Goal: Task Accomplishment & Management: Complete application form

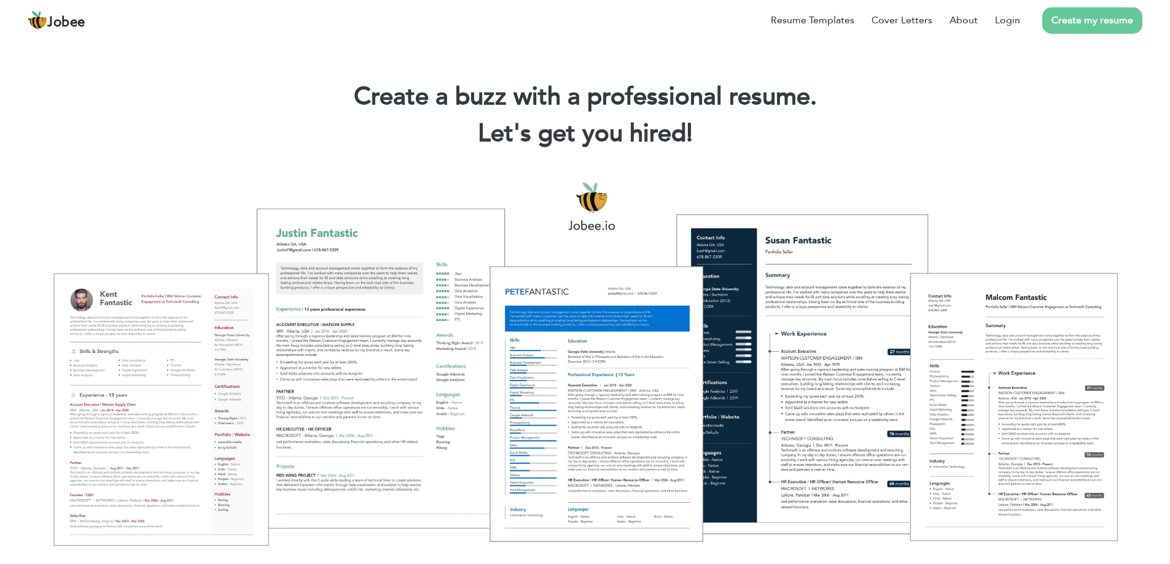
click at [1076, 20] on link "Create my resume" at bounding box center [1092, 20] width 100 height 26
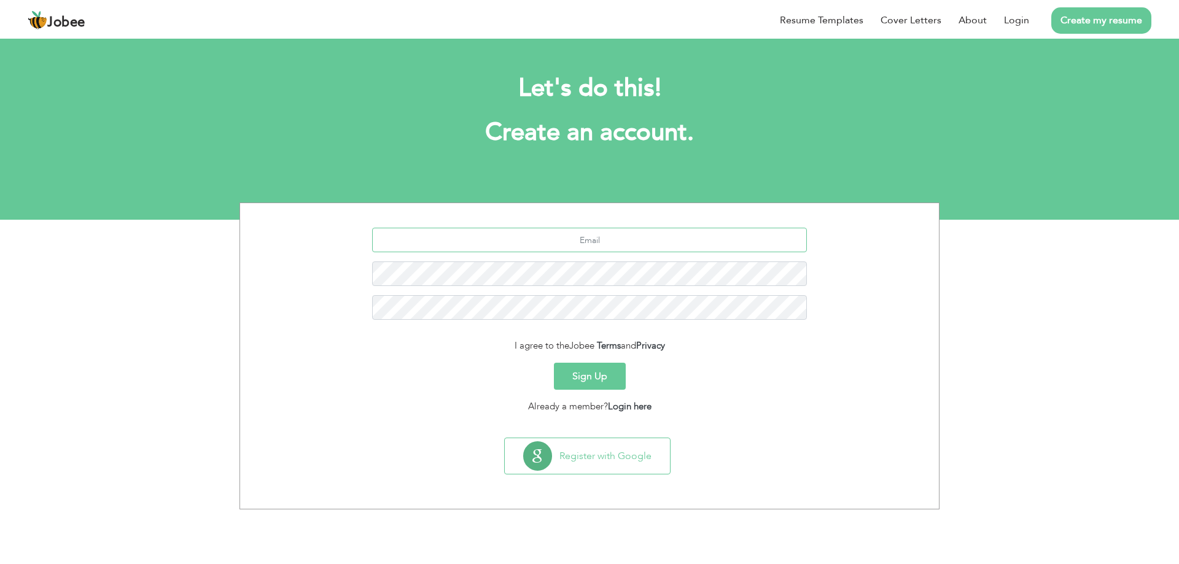
click at [556, 237] on input "text" at bounding box center [589, 240] width 435 height 25
click at [578, 241] on input "text" at bounding box center [589, 240] width 435 height 25
type input "sg64205252gmail.com"
click at [597, 383] on button "Sign Up" at bounding box center [590, 376] width 72 height 27
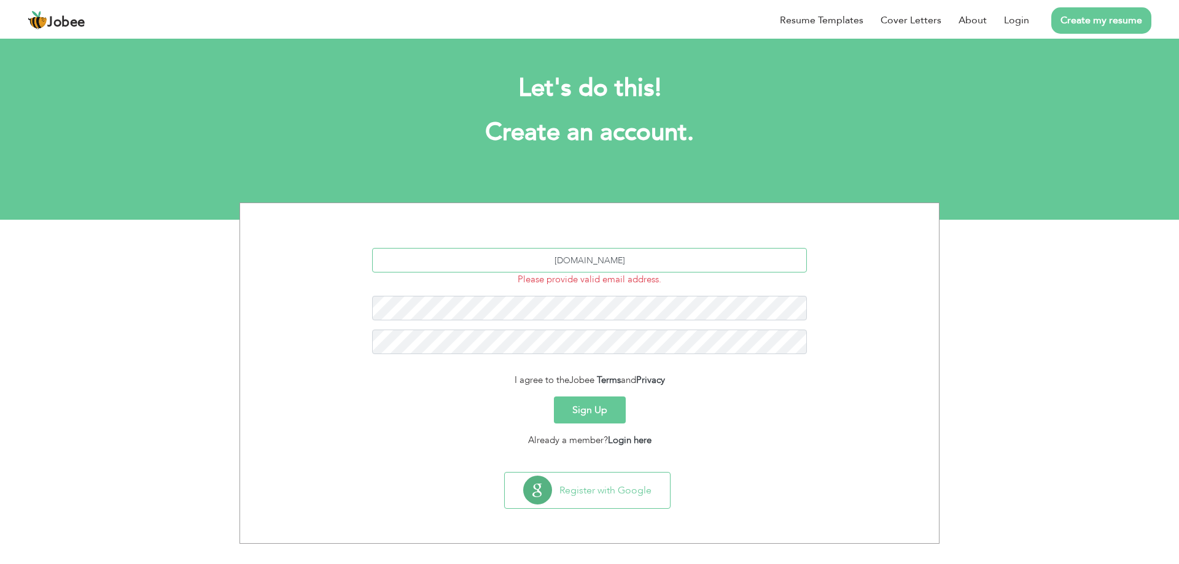
click at [654, 267] on input "[DOMAIN_NAME]" at bounding box center [589, 260] width 435 height 25
type input "s"
click at [571, 419] on button "Sign Up" at bounding box center [590, 410] width 72 height 27
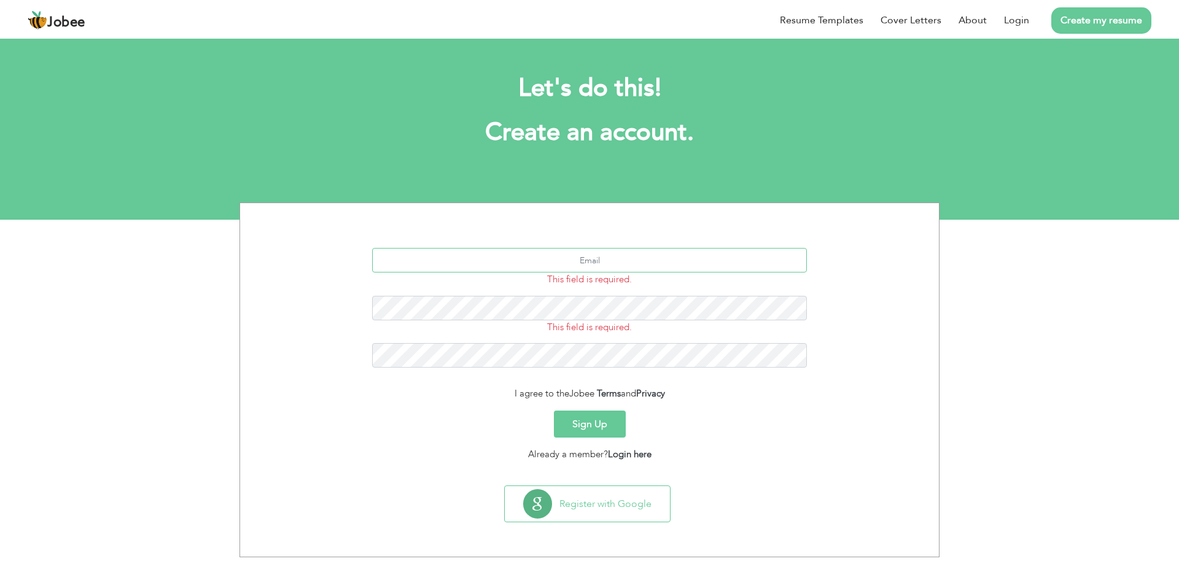
click at [606, 263] on input "text" at bounding box center [589, 260] width 435 height 25
type input "rashidrajputt0@gmail.com"
click at [554, 411] on button "Sign Up" at bounding box center [590, 424] width 72 height 27
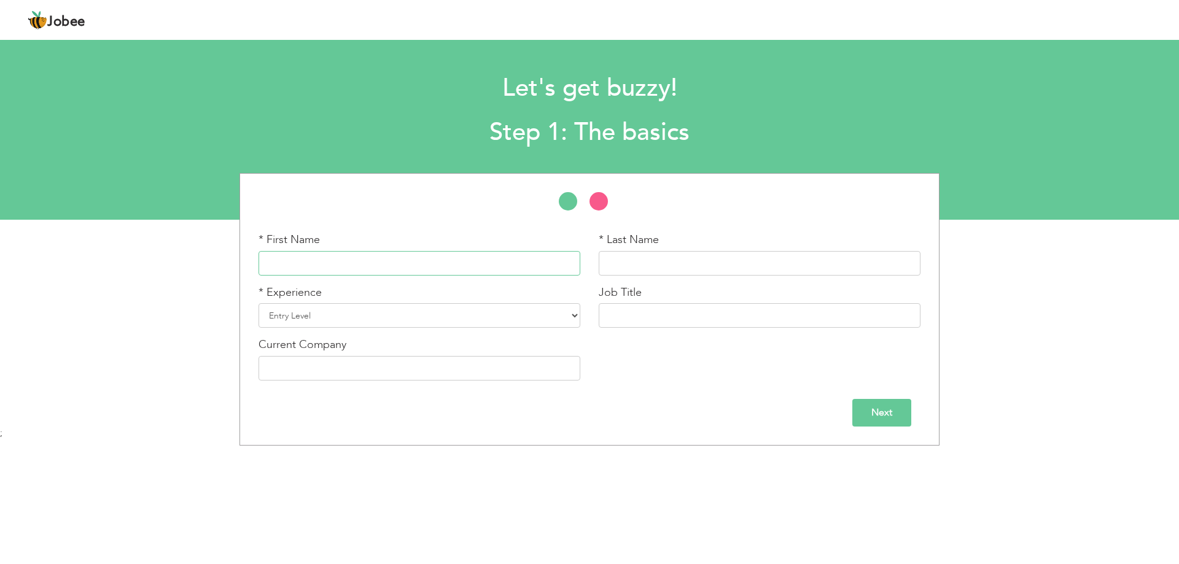
click at [356, 260] on input "text" at bounding box center [420, 263] width 322 height 25
type input "Abu"
click at [666, 260] on input "text" at bounding box center [760, 263] width 322 height 25
type input "Sufyan"
click at [509, 319] on select "Entry Level Less than 1 Year 1 Year 2 Years 3 Years 4 Years 5 Years 6 Years 7 Y…" at bounding box center [420, 315] width 322 height 25
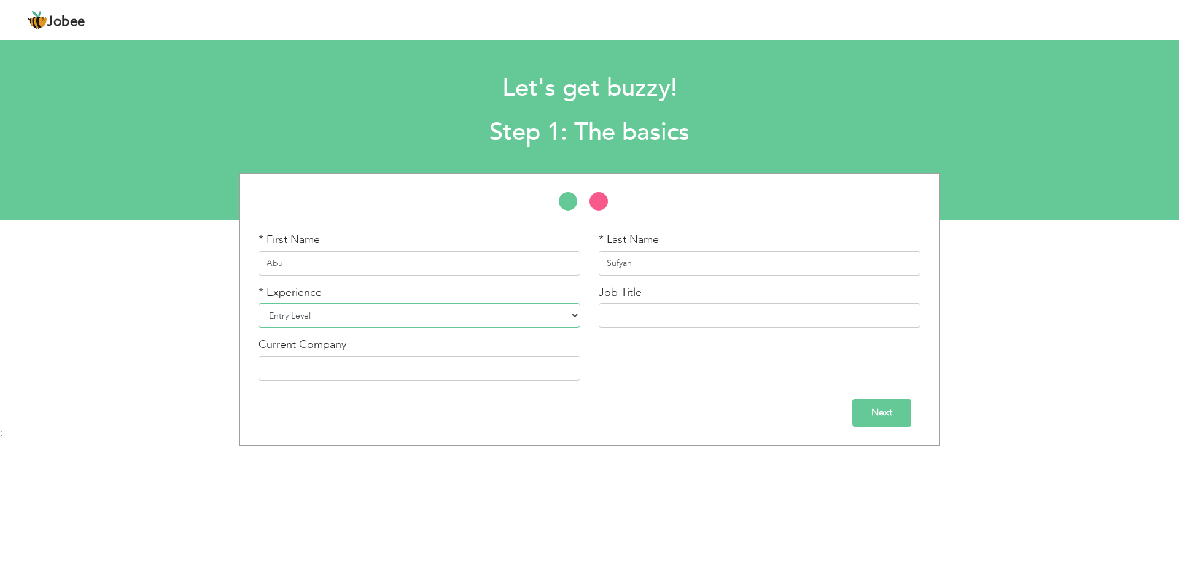
select select "3"
click at [259, 303] on select "Entry Level Less than 1 Year 1 Year 2 Years 3 Years 4 Years 5 Years 6 Years 7 Y…" at bounding box center [420, 315] width 322 height 25
click at [735, 313] on input "text" at bounding box center [760, 315] width 322 height 25
type input "management"
click at [491, 362] on input "text" at bounding box center [420, 368] width 322 height 25
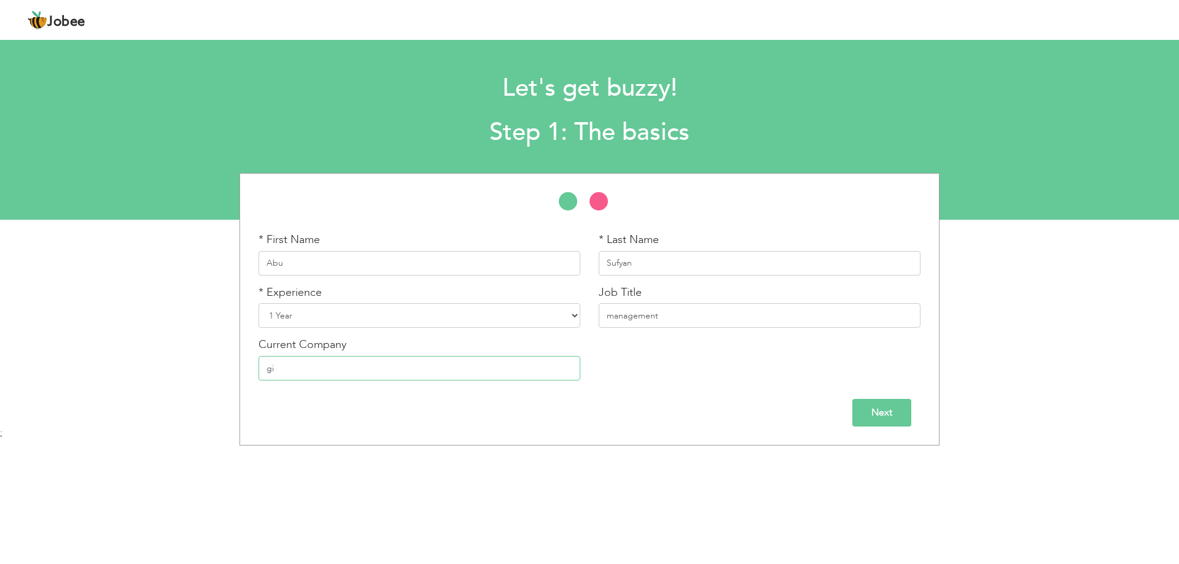
type input "g"
type input "Gift Univresity"
click at [618, 317] on input "management" at bounding box center [760, 315] width 322 height 25
drag, startPoint x: 688, startPoint y: 320, endPoint x: 645, endPoint y: 313, distance: 42.9
click at [645, 313] on input "management" at bounding box center [760, 315] width 322 height 25
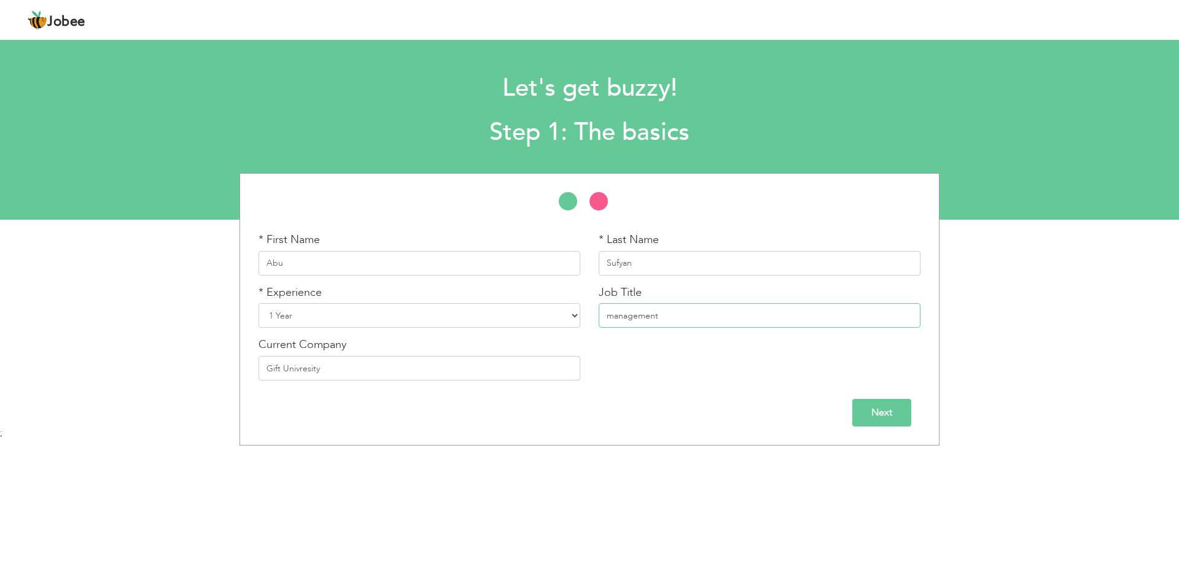
click at [645, 313] on input "management" at bounding box center [760, 315] width 322 height 25
drag, startPoint x: 645, startPoint y: 313, endPoint x: 656, endPoint y: 387, distance: 74.5
click at [656, 387] on div "* First Name Abu * Last Name Sufyan * Experience Entry Level Less than 1 Year 1…" at bounding box center [589, 311] width 680 height 158
click at [895, 411] on input "Next" at bounding box center [881, 413] width 59 height 28
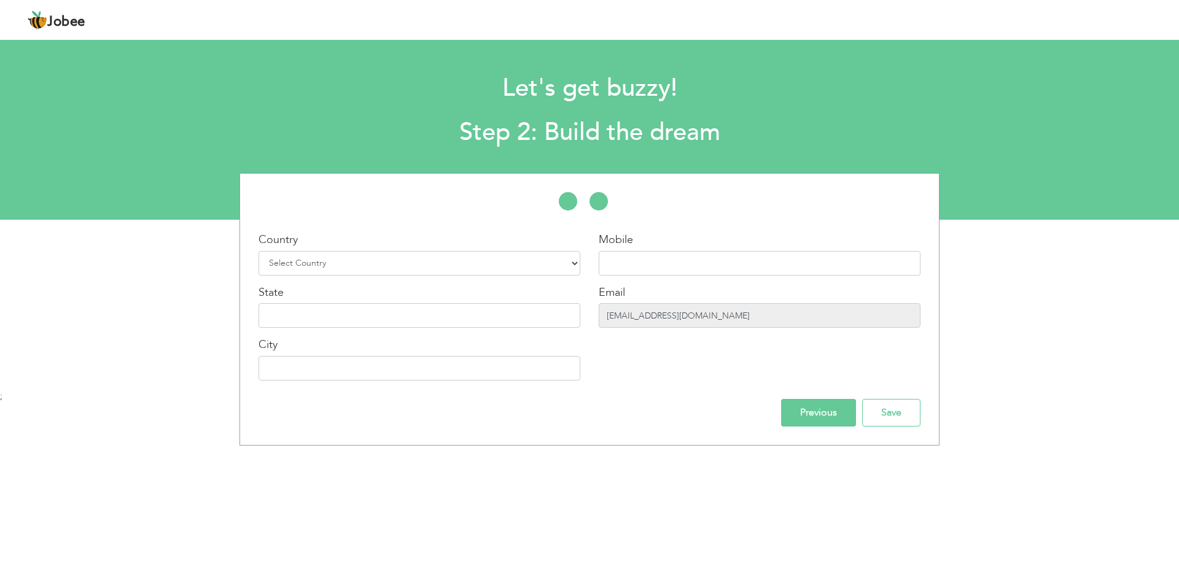
click at [759, 321] on input "rashidrajputt0@gmail.com" at bounding box center [760, 315] width 322 height 25
click at [759, 320] on input "rashidrajputt0@gmail.com" at bounding box center [760, 315] width 322 height 25
drag, startPoint x: 758, startPoint y: 319, endPoint x: 666, endPoint y: 295, distance: 95.6
click at [758, 319] on input "rashidrajputt0@gmail.com" at bounding box center [760, 315] width 322 height 25
click at [649, 309] on input "rashidrajputt0@gmail.com" at bounding box center [760, 315] width 322 height 25
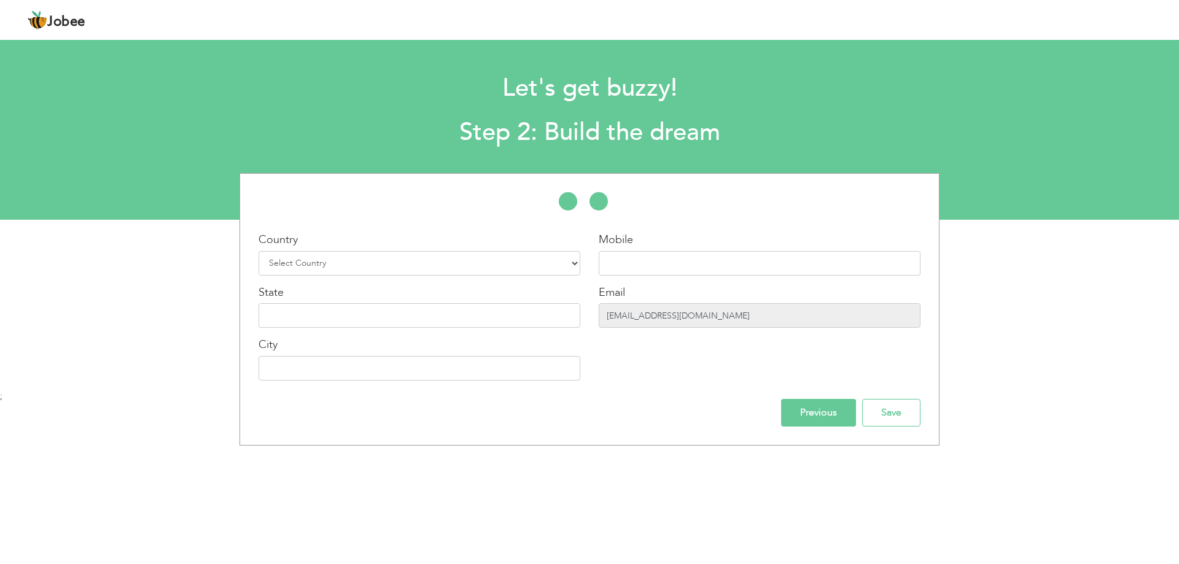
click at [649, 309] on input "rashidrajputt0@gmail.com" at bounding box center [760, 315] width 322 height 25
click at [715, 320] on input "rashidrajputt0@gmail.com" at bounding box center [760, 315] width 322 height 25
click at [577, 257] on select "Select Country Afghanistan Albania Algeria American Samoa Andorra Angola Anguil…" at bounding box center [420, 263] width 322 height 25
select select "166"
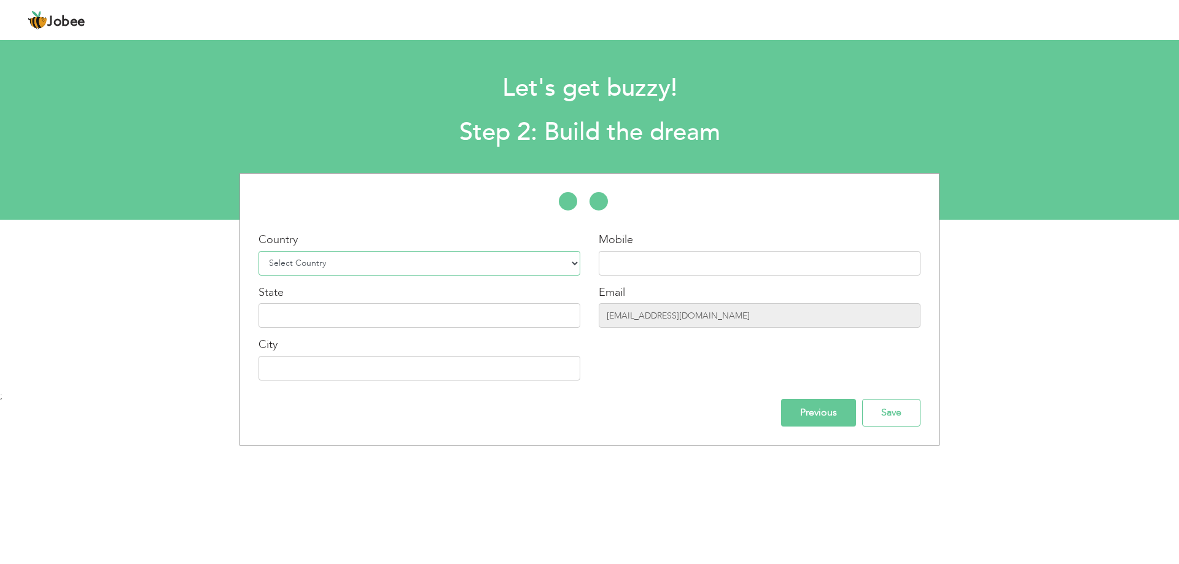
click at [259, 251] on select "Select Country Afghanistan Albania Algeria American Samoa Andorra Angola Anguil…" at bounding box center [420, 263] width 322 height 25
click at [473, 314] on input "text" at bounding box center [420, 315] width 322 height 25
click at [393, 365] on input "text" at bounding box center [420, 368] width 322 height 25
click at [349, 313] on input "text" at bounding box center [420, 315] width 322 height 25
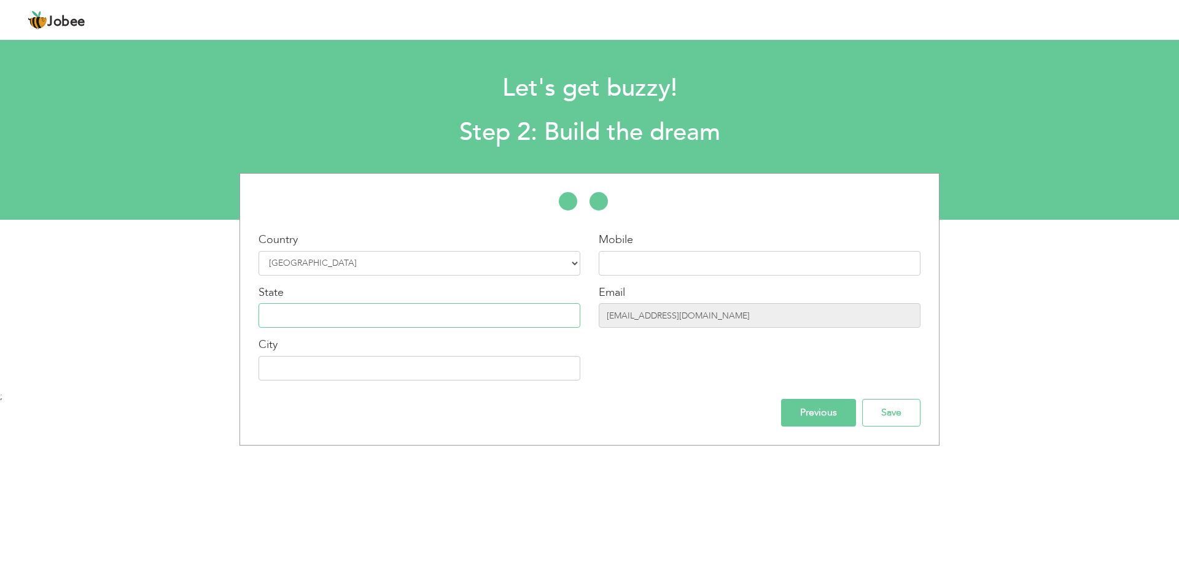
click at [337, 316] on input "text" at bounding box center [420, 315] width 322 height 25
type input "punjab"
click at [702, 262] on input "text" at bounding box center [760, 263] width 322 height 25
type input "03371613418"
click at [302, 370] on input "text" at bounding box center [420, 368] width 322 height 25
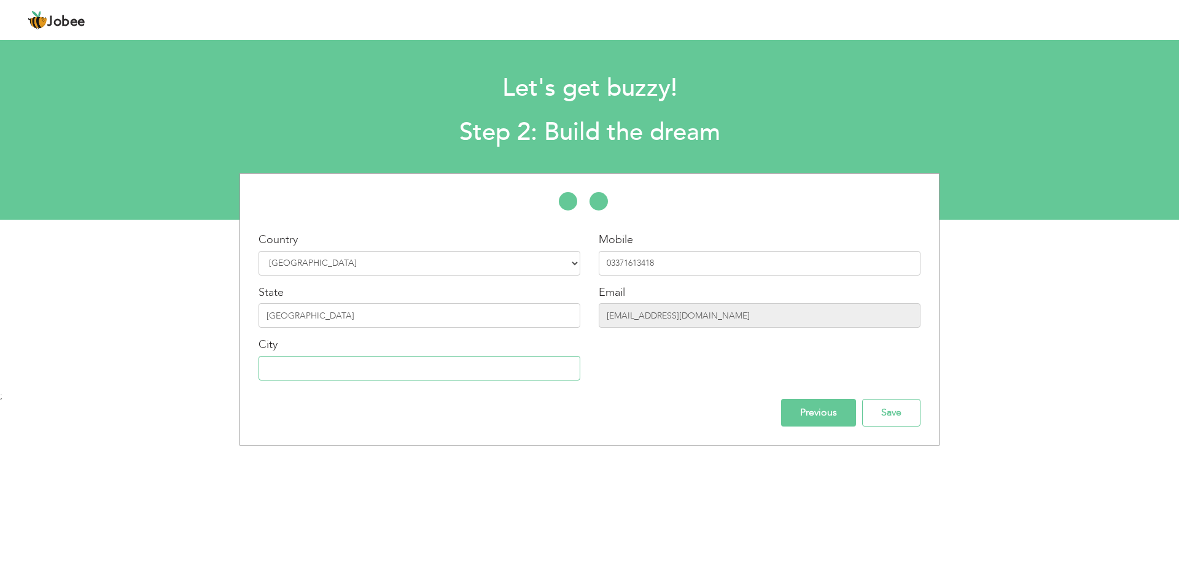
click at [325, 365] on input "text" at bounding box center [420, 368] width 322 height 25
click at [325, 371] on input "text" at bounding box center [420, 368] width 322 height 25
click at [323, 373] on input "text" at bounding box center [420, 368] width 322 height 25
click at [324, 371] on input "text" at bounding box center [420, 368] width 322 height 25
type input "Gujranwala"
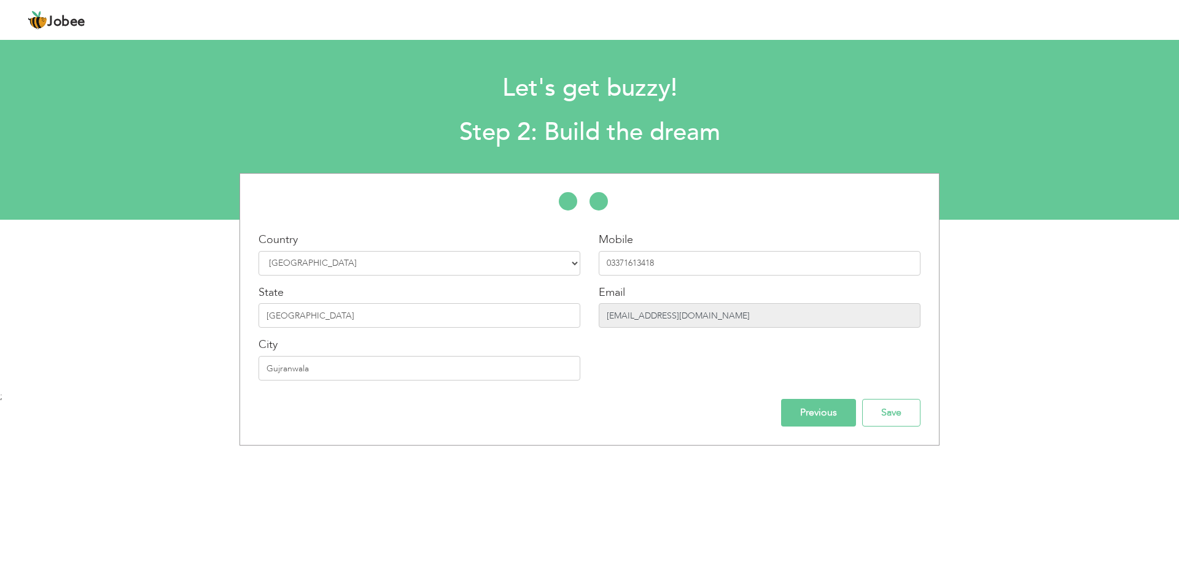
click at [712, 321] on input "rashidrajputt0@gmail.com" at bounding box center [760, 315] width 322 height 25
click at [712, 319] on input "rashidrajputt0@gmail.com" at bounding box center [760, 315] width 322 height 25
drag, startPoint x: 712, startPoint y: 316, endPoint x: 599, endPoint y: 308, distance: 113.9
click at [599, 308] on input "rashidrajputt0@gmail.com" at bounding box center [760, 315] width 322 height 25
click at [865, 413] on input "Save" at bounding box center [891, 413] width 58 height 28
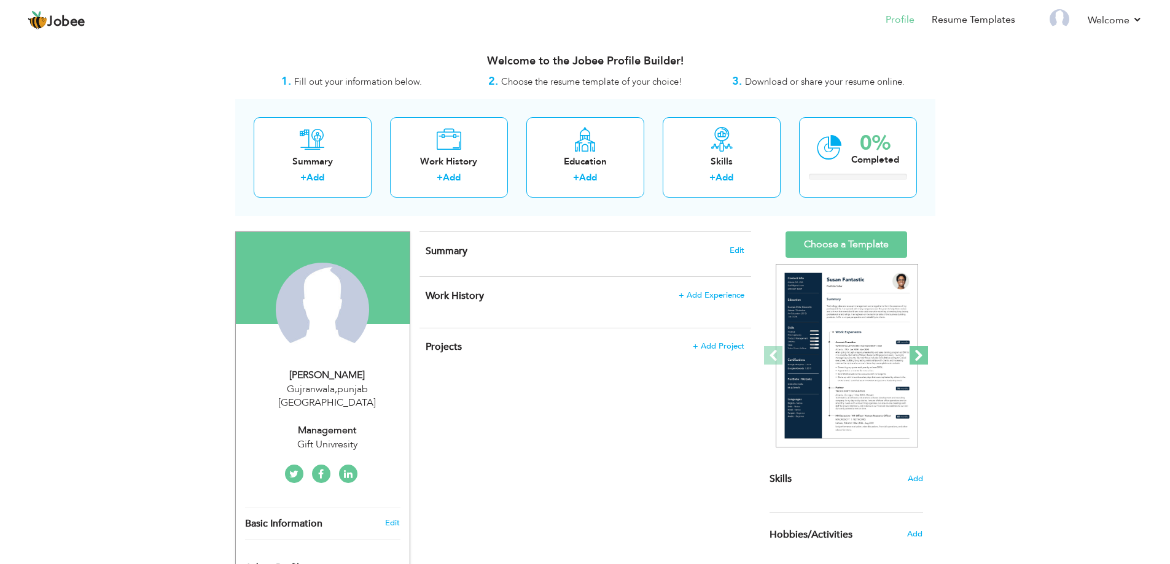
click at [921, 352] on span at bounding box center [918, 355] width 18 height 18
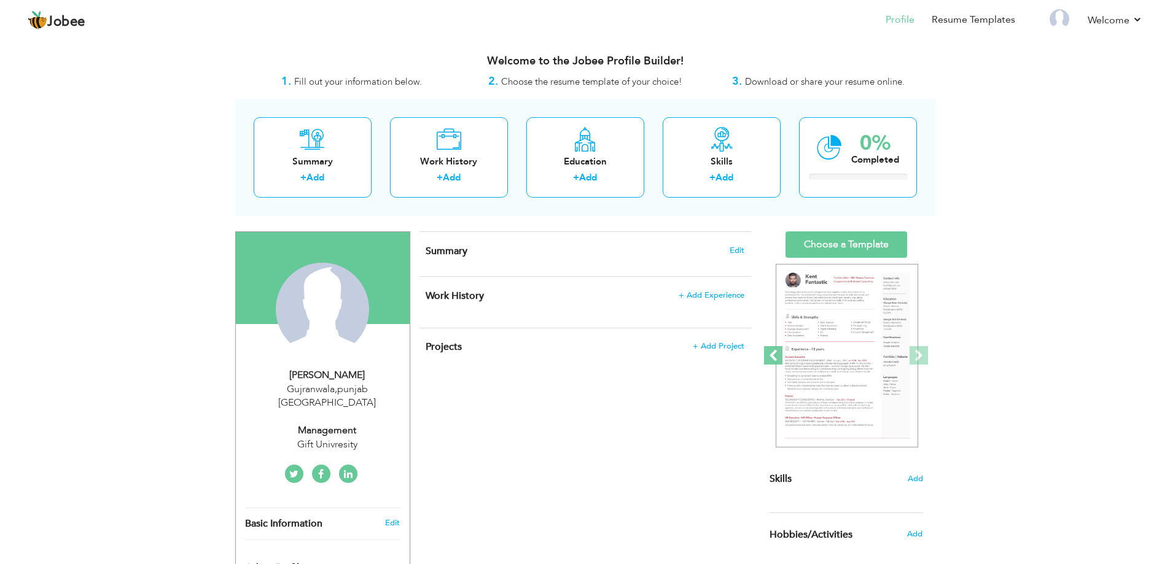
click at [770, 354] on span at bounding box center [773, 355] width 18 height 18
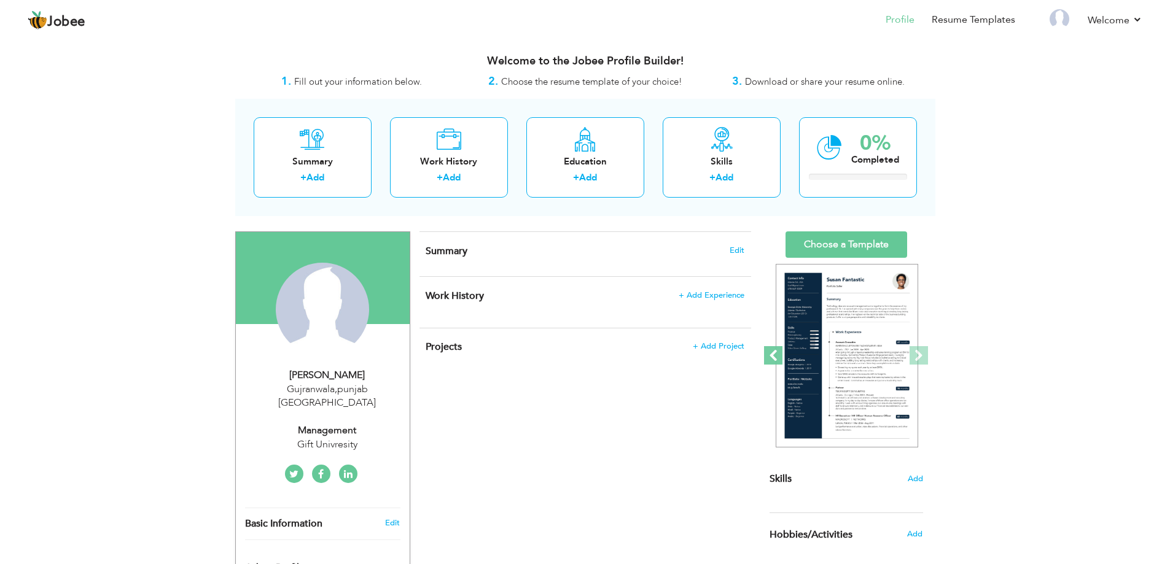
click at [770, 354] on span at bounding box center [773, 355] width 18 height 18
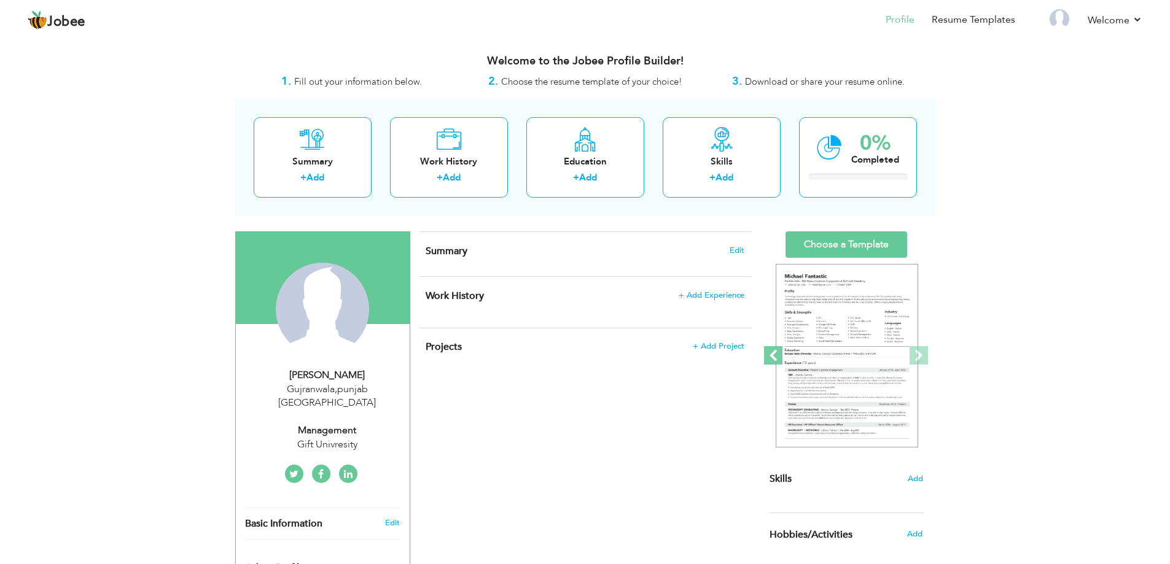
click at [770, 354] on span at bounding box center [773, 355] width 18 height 18
click at [913, 352] on span at bounding box center [918, 355] width 18 height 18
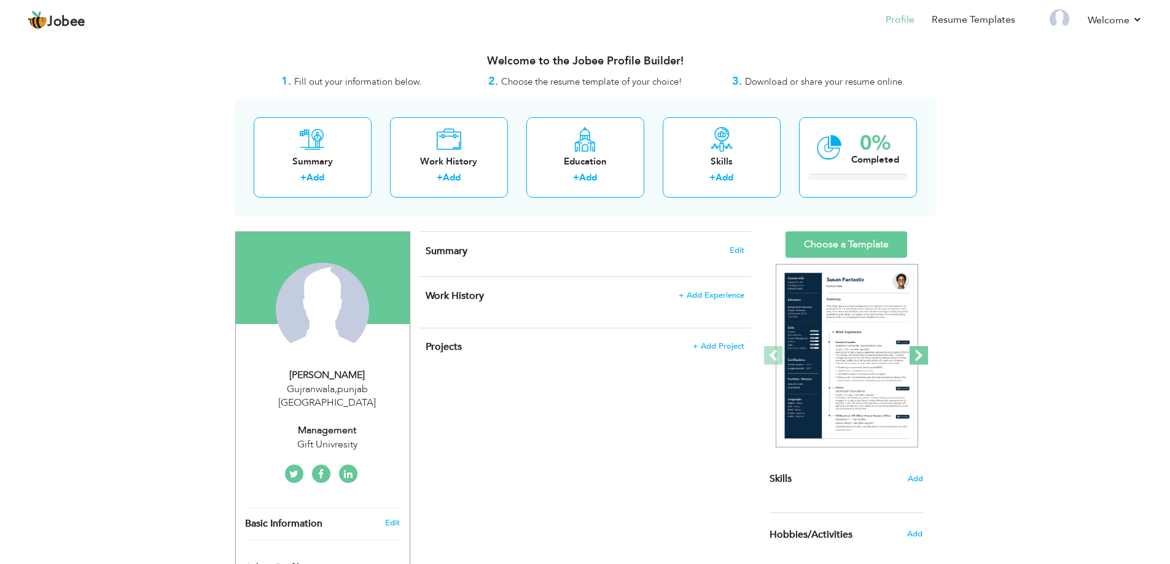
click at [913, 352] on span at bounding box center [918, 355] width 18 height 18
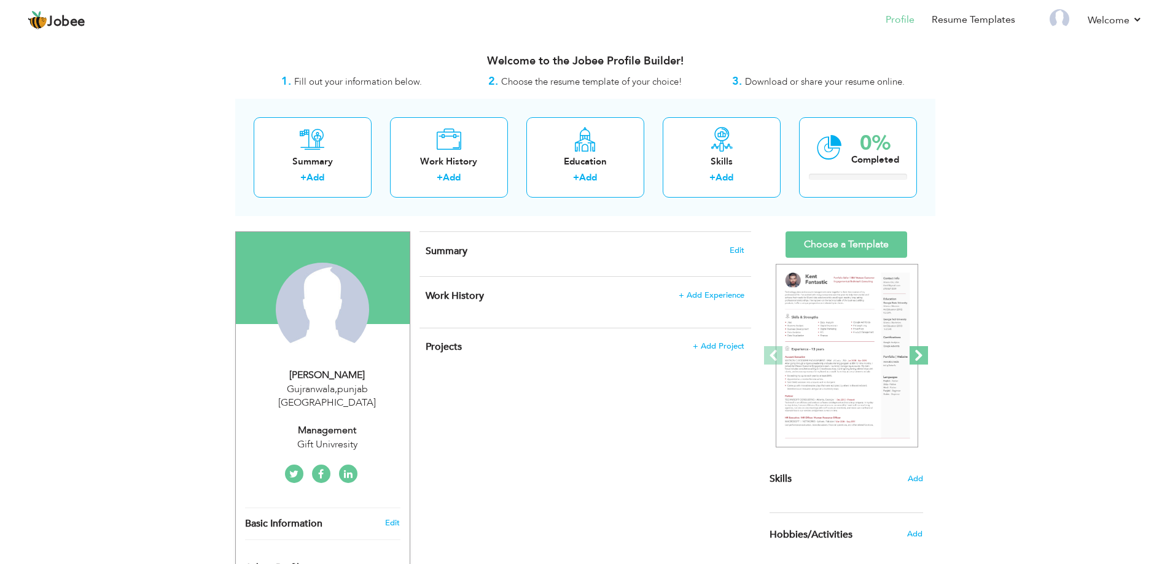
click at [913, 352] on span at bounding box center [918, 355] width 18 height 18
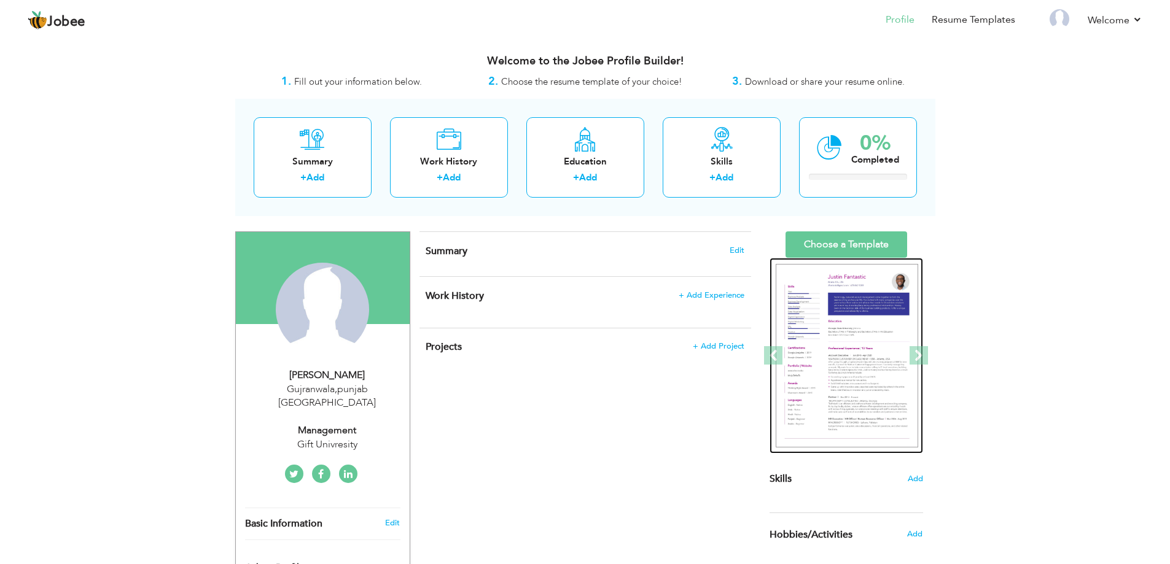
click at [883, 356] on img at bounding box center [847, 356] width 142 height 184
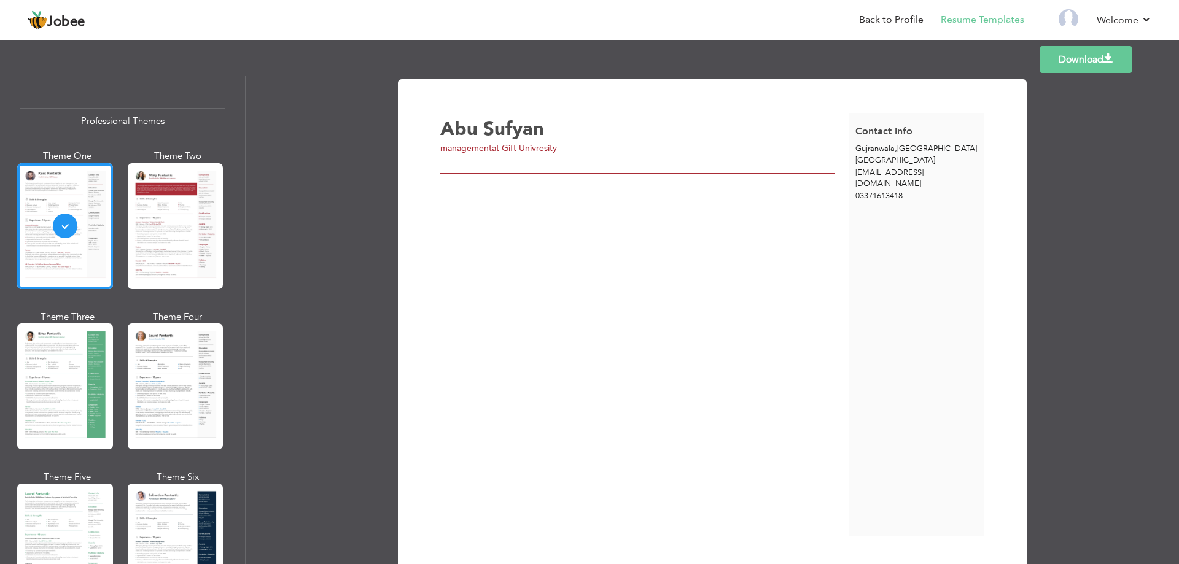
click at [924, 173] on span "rashidrajputt0@gmail.com" at bounding box center [889, 178] width 68 height 23
drag, startPoint x: 950, startPoint y: 172, endPoint x: 848, endPoint y: 169, distance: 102.0
click at [849, 169] on div "rashidrajputt0@gmail.com" at bounding box center [917, 178] width 136 height 23
click at [860, 219] on div "Contact Info Gujranwala , punjab Pakistan rashidrajputt0@gmail.com 03371613418" at bounding box center [917, 324] width 136 height 423
click at [876, 173] on span "rashidrajputt0@gmail.com" at bounding box center [889, 178] width 68 height 23
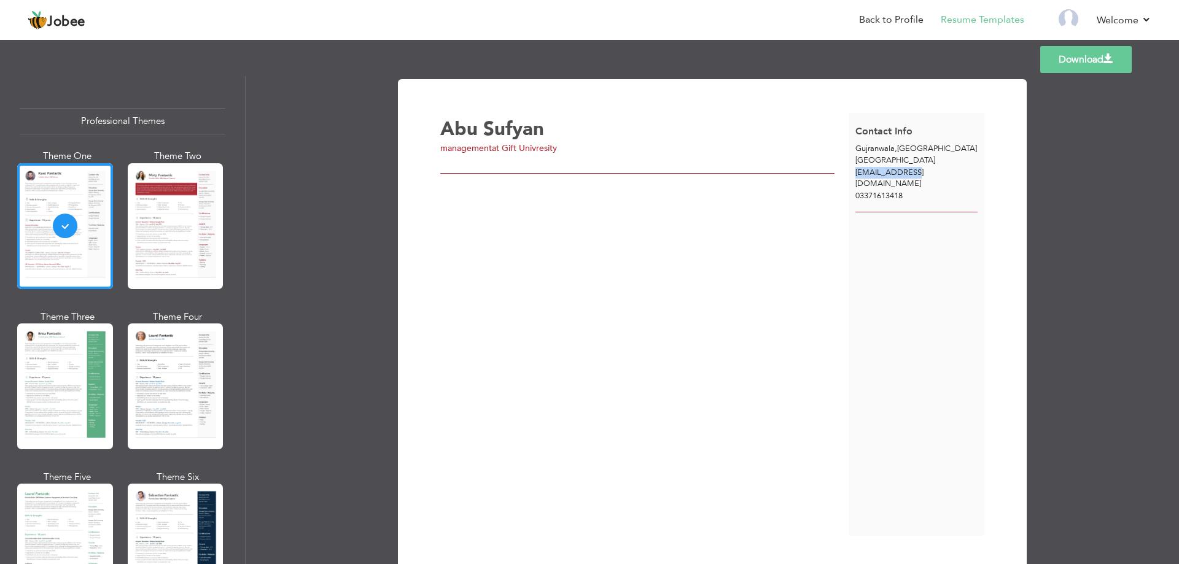
click at [876, 173] on span "rashidrajputt0@gmail.com" at bounding box center [889, 178] width 68 height 23
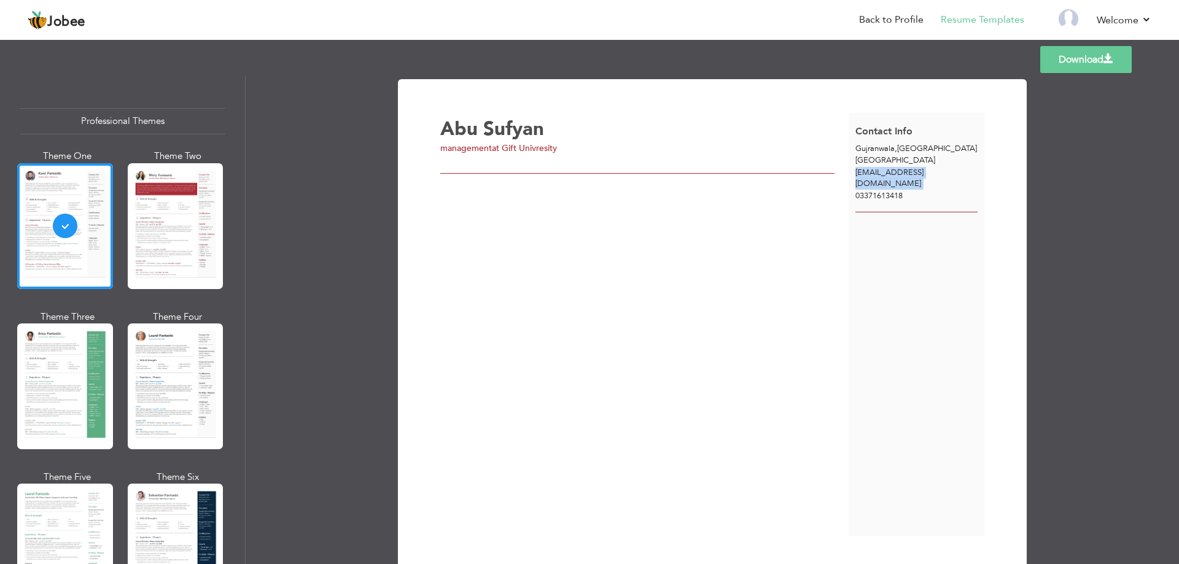
click at [899, 175] on span "rashidrajputt0@gmail.com" at bounding box center [889, 178] width 68 height 23
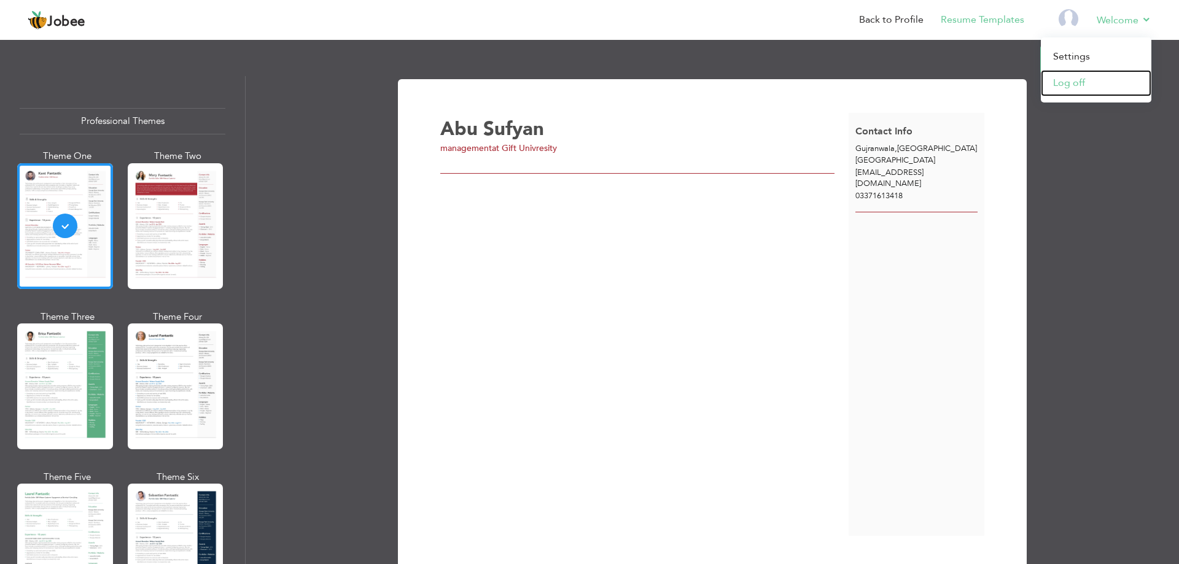
click at [1096, 80] on link "Log off" at bounding box center [1096, 83] width 111 height 26
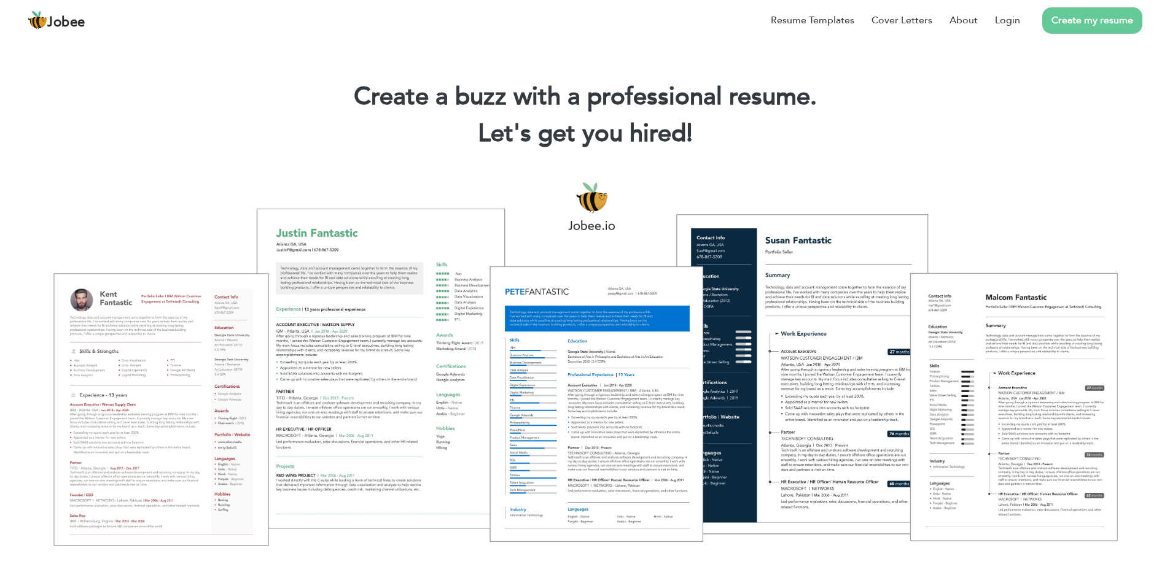
click at [1081, 21] on link "Create my resume" at bounding box center [1092, 20] width 100 height 26
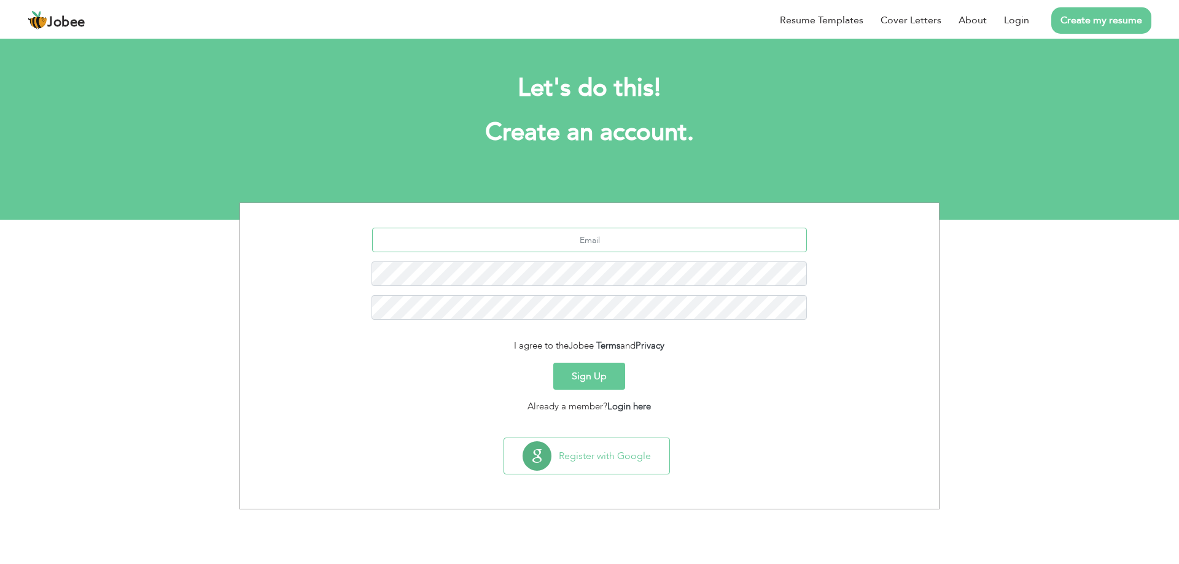
click at [604, 243] on input "text" at bounding box center [589, 240] width 435 height 25
click at [590, 375] on button "Sign Up" at bounding box center [590, 376] width 72 height 27
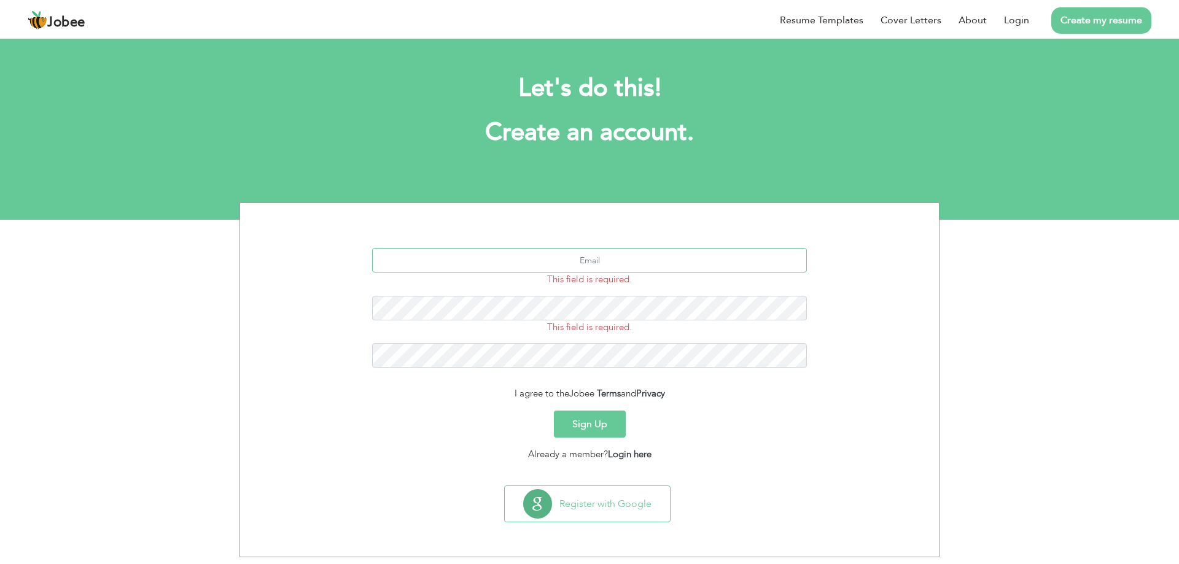
click at [578, 260] on input "text" at bounding box center [589, 260] width 435 height 25
type input "[DOMAIN_NAME]"
click at [613, 425] on button "Sign Up" at bounding box center [590, 424] width 72 height 27
